Goal: Find specific page/section: Find specific page/section

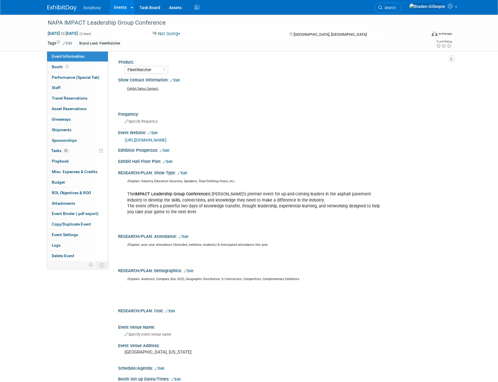
select select "FleetWatcher"
click at [50, 8] on img at bounding box center [61, 8] width 29 height 6
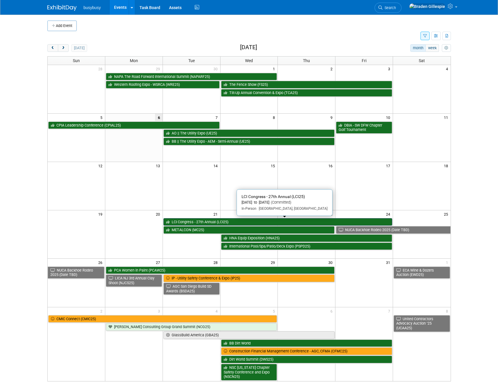
click at [246, 223] on link "LCI Congress - 27th Annual (LCI25)" at bounding box center [278, 222] width 229 height 8
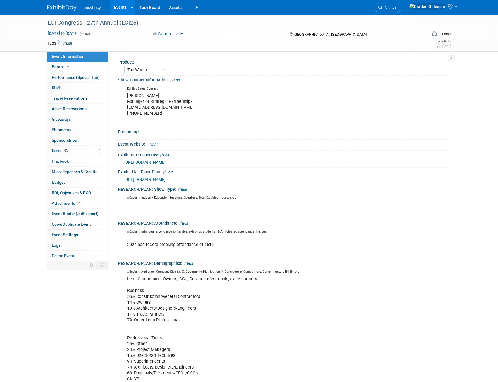
select select "ToolWatch"
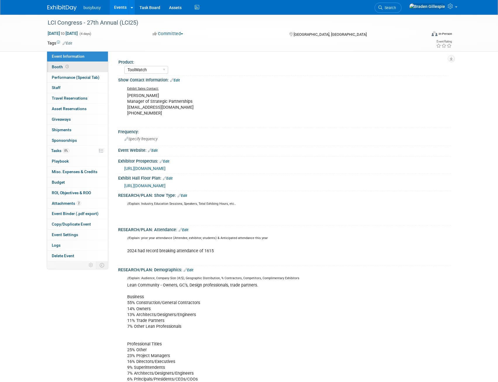
click at [77, 66] on link "Booth" at bounding box center [77, 67] width 61 height 10
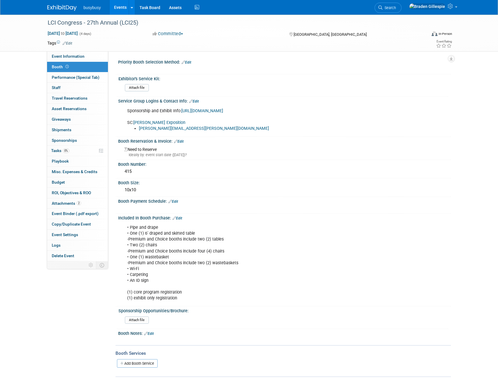
click at [149, 125] on link "Arata Exposition" at bounding box center [159, 122] width 52 height 5
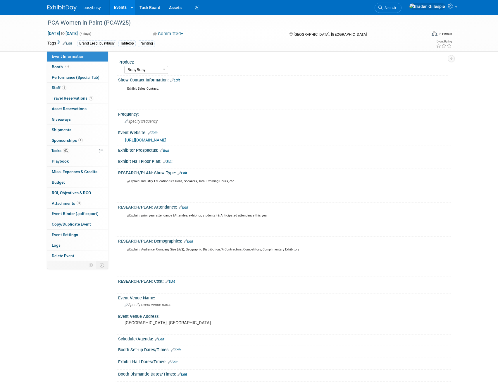
select select "BusyBusy"
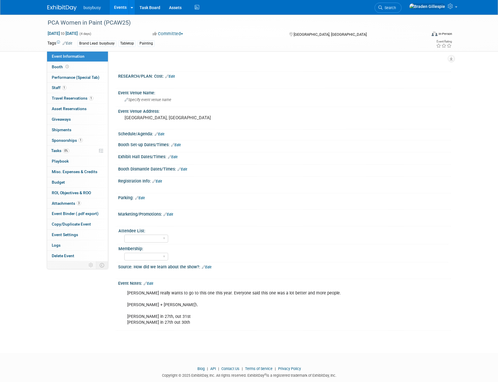
click at [61, 10] on img at bounding box center [61, 8] width 29 height 6
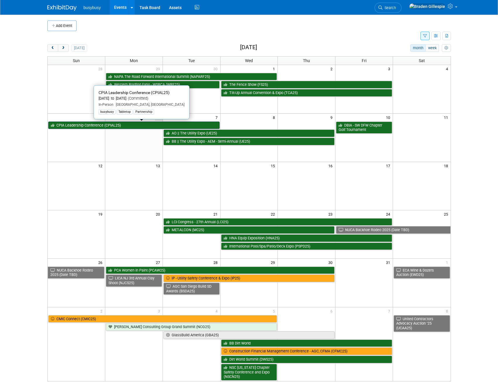
click at [112, 127] on link "CPIA Leadership Conference (CPIAL25)" at bounding box center [134, 125] width 172 height 8
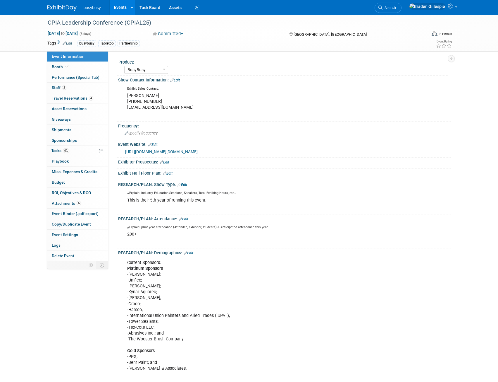
select select "BusyBusy"
click at [83, 65] on link "Booth" at bounding box center [77, 67] width 61 height 10
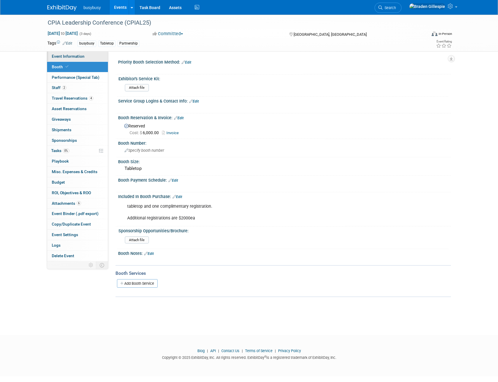
click at [88, 56] on link "Event Information" at bounding box center [77, 56] width 61 height 10
select select "BusyBusy"
